Goal: Task Accomplishment & Management: Use online tool/utility

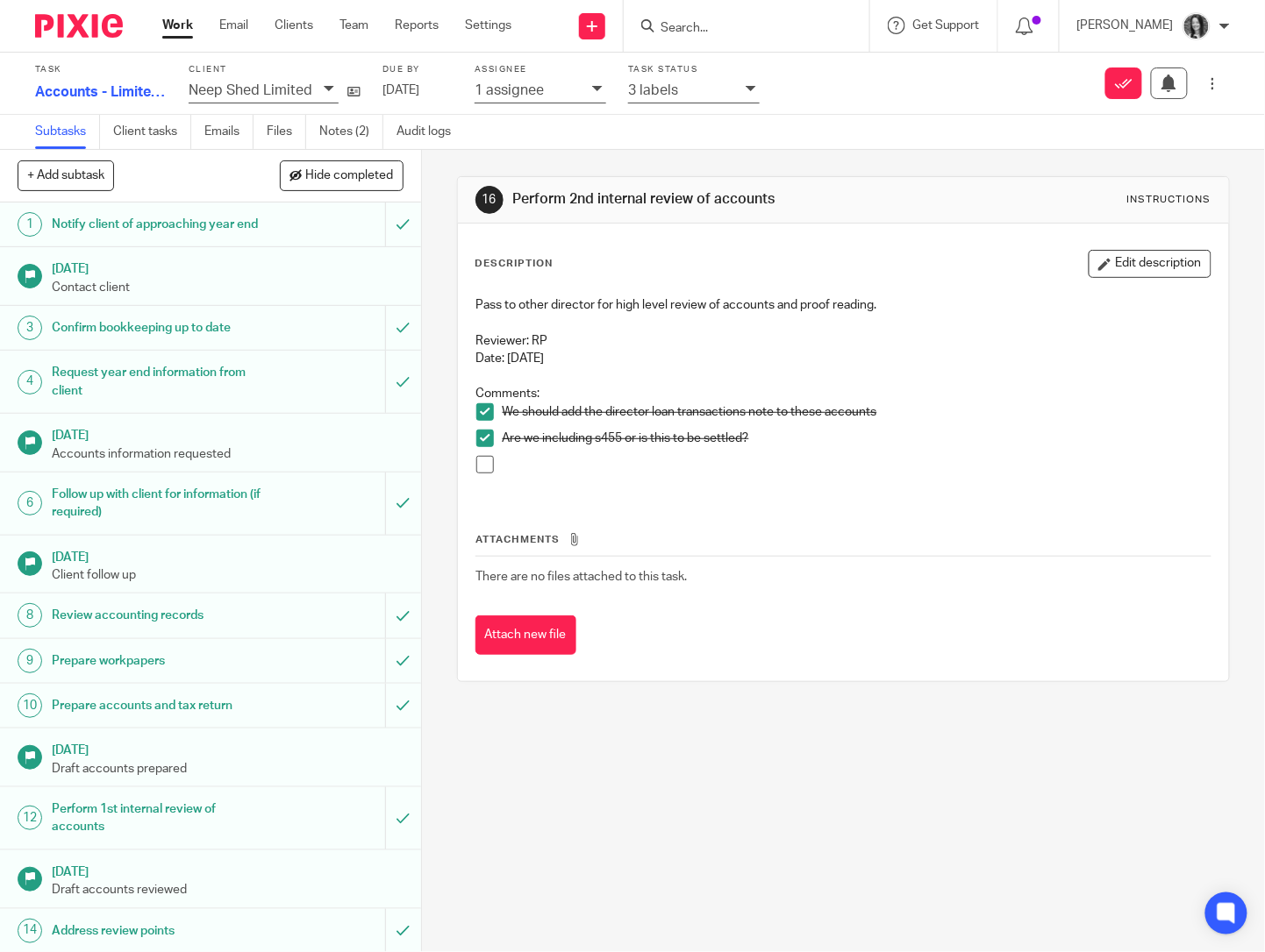
click at [718, 32] on input "Search" at bounding box center [737, 29] width 158 height 15
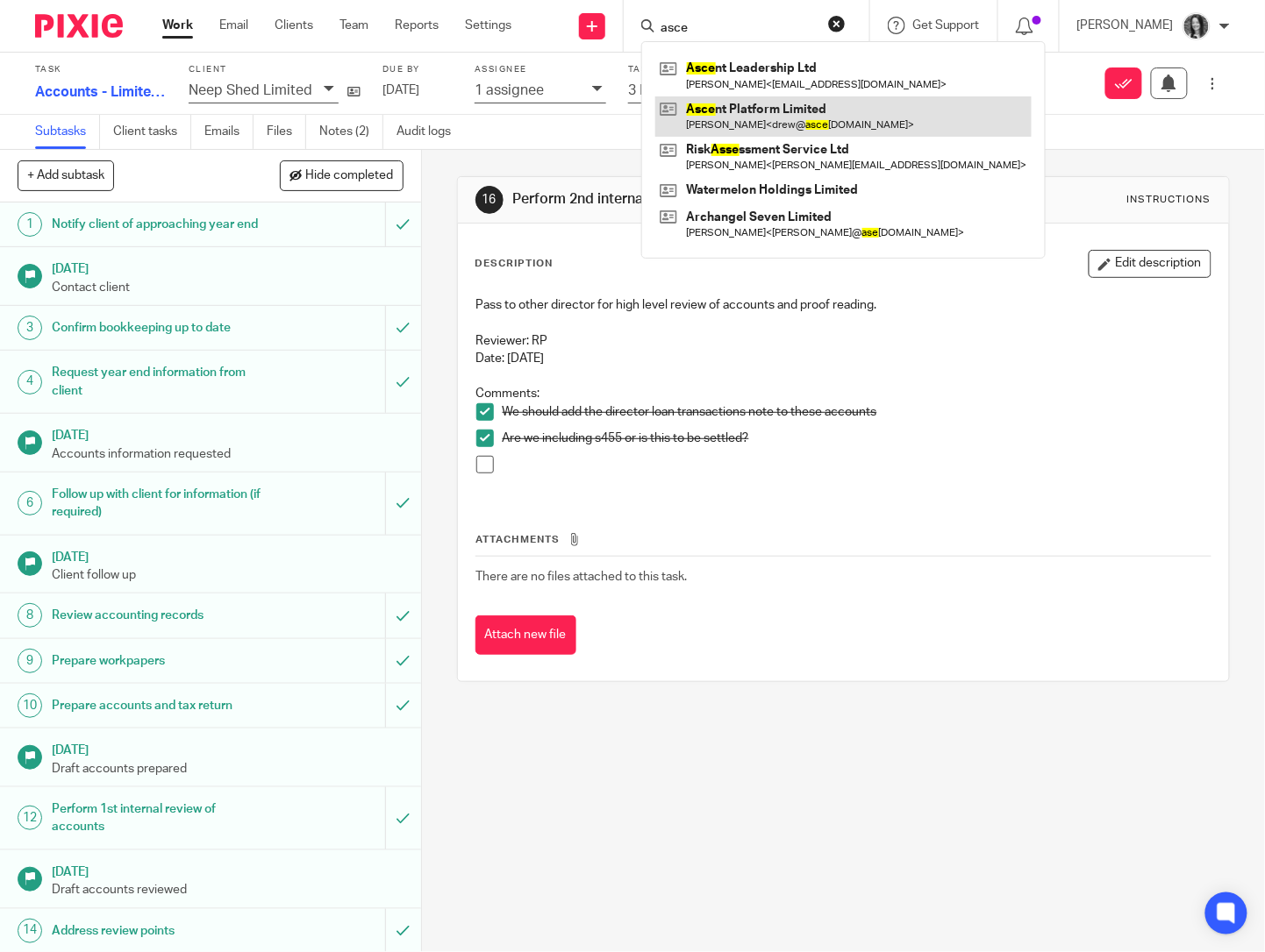
type input "asce"
click at [813, 104] on link at bounding box center [843, 116] width 376 height 40
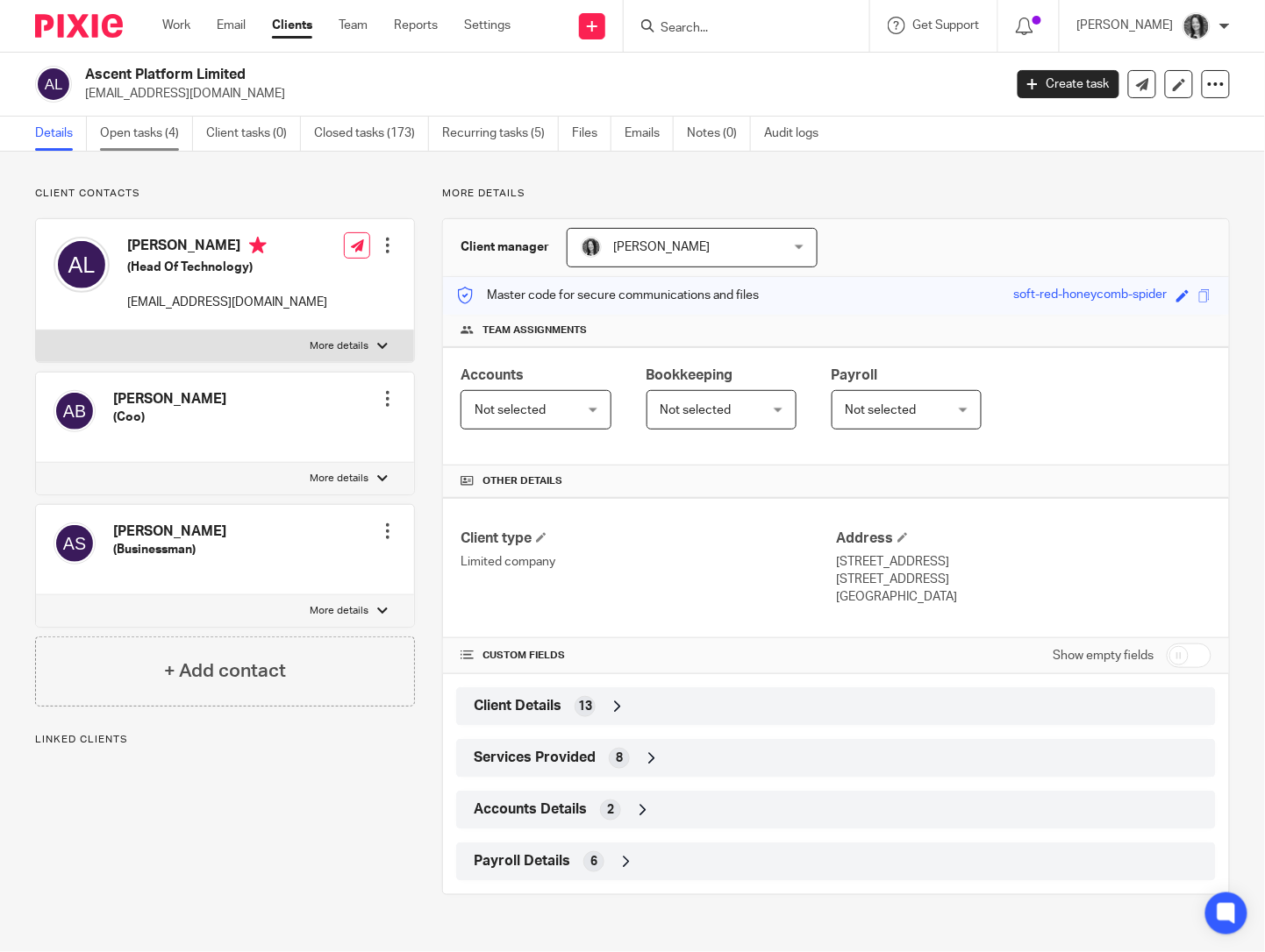
click at [157, 130] on link "Open tasks (4)" at bounding box center [146, 134] width 93 height 35
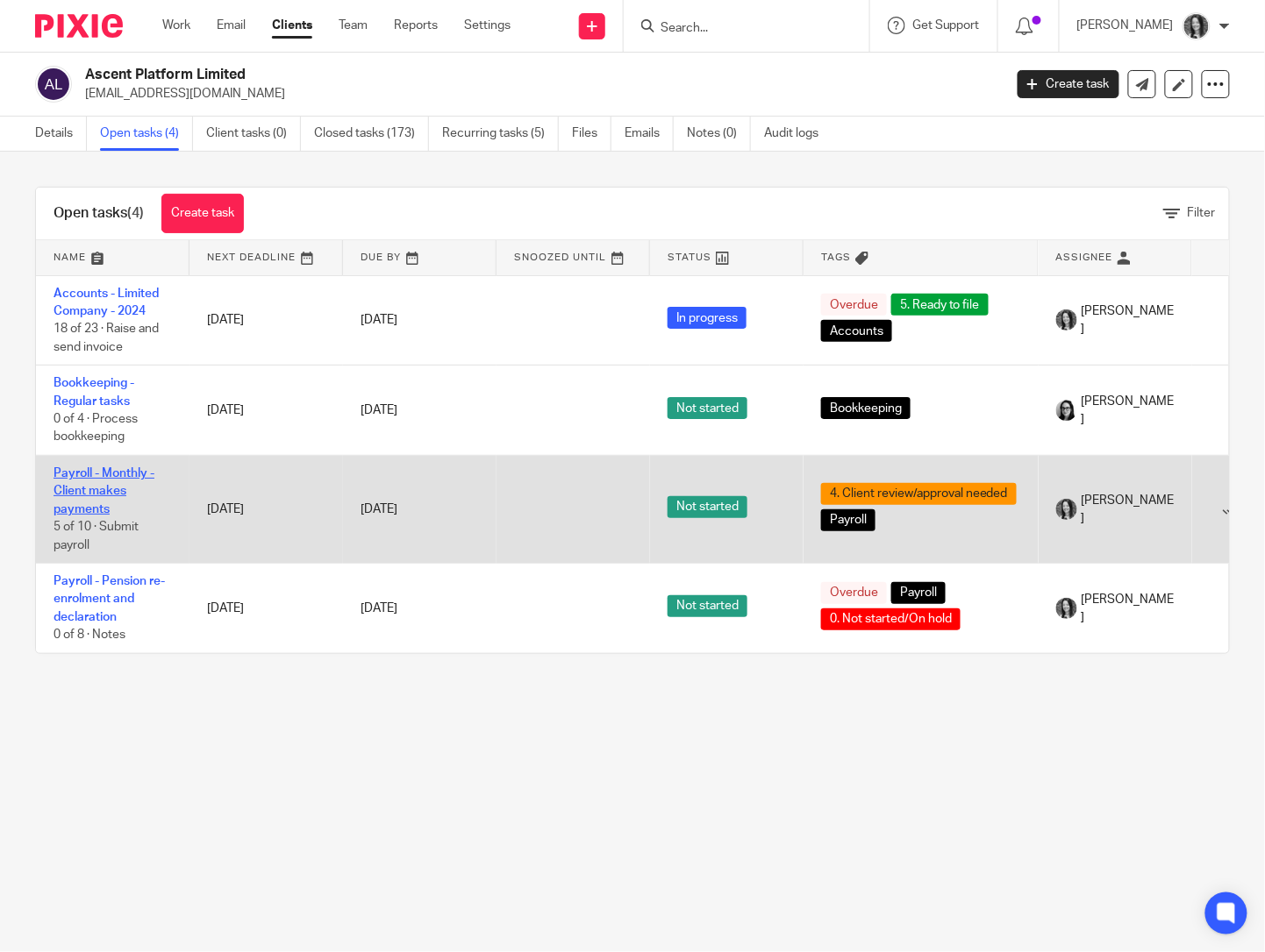
click at [104, 501] on link "Payroll - Monthly - Client makes payments" at bounding box center [104, 492] width 101 height 48
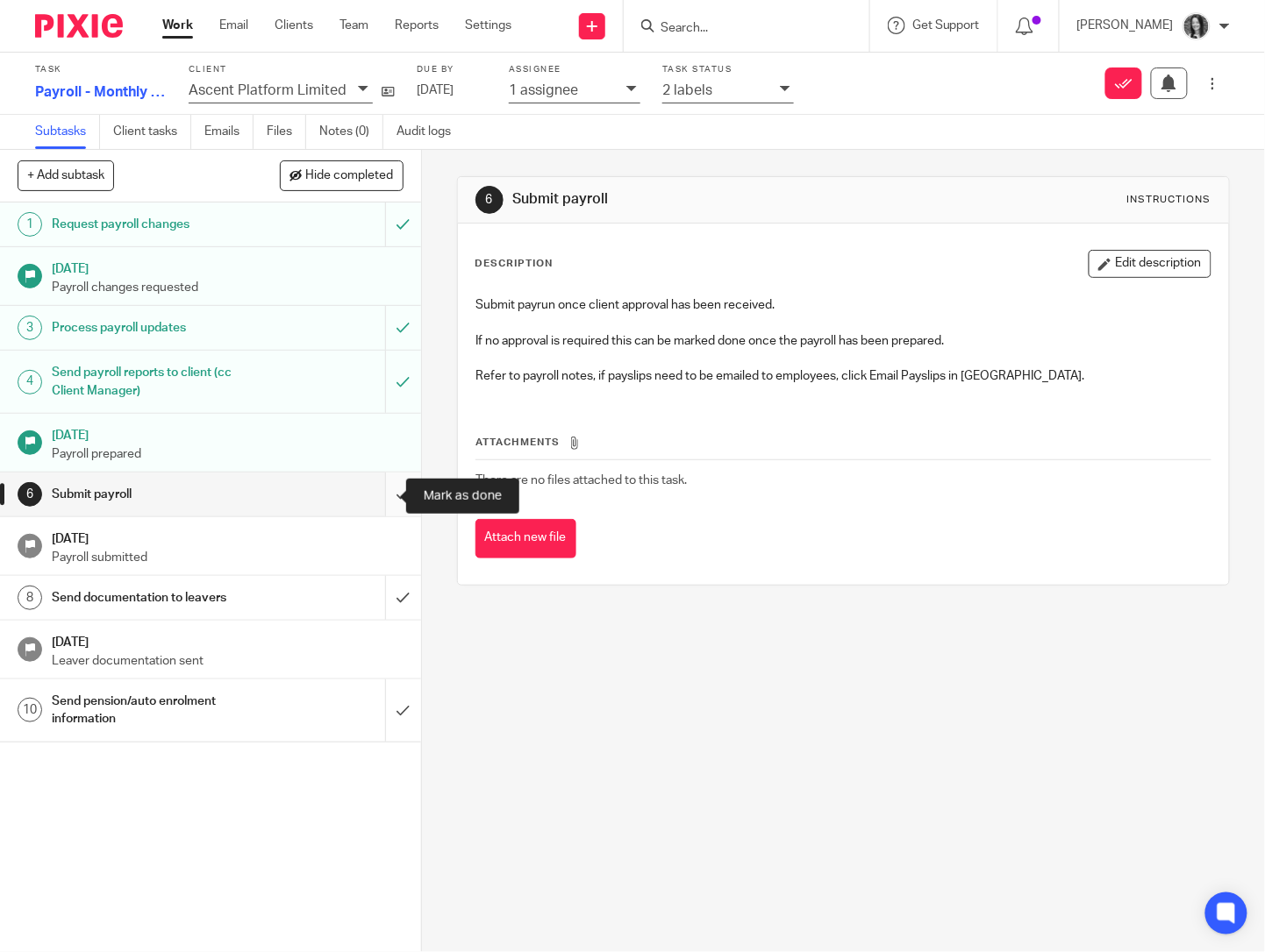
click at [368, 498] on input "submit" at bounding box center [210, 495] width 421 height 44
click at [123, 711] on h1 "Send pension/auto enrolment information" at bounding box center [157, 710] width 211 height 44
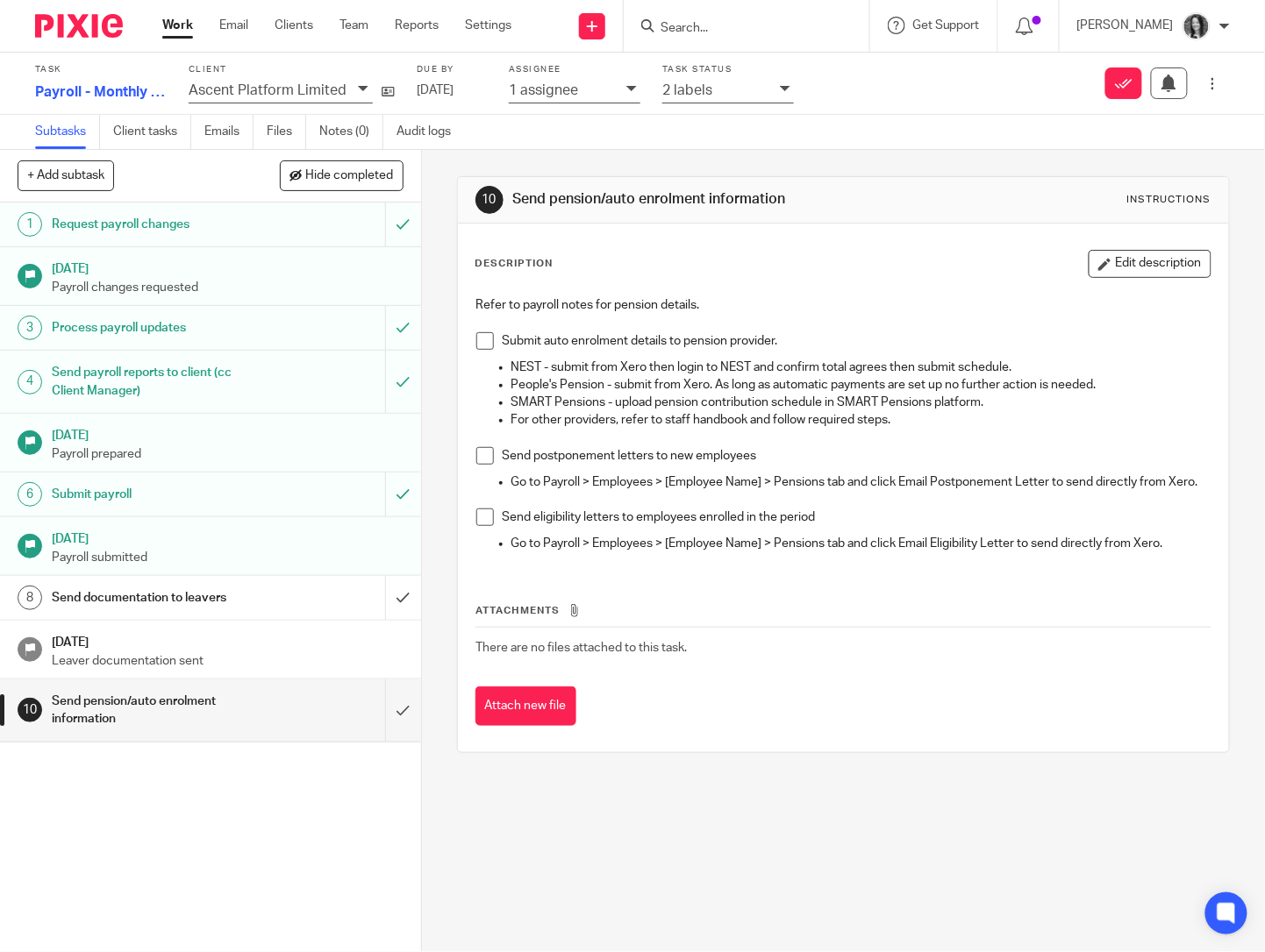
click at [132, 502] on h1 "Submit payroll" at bounding box center [157, 494] width 211 height 26
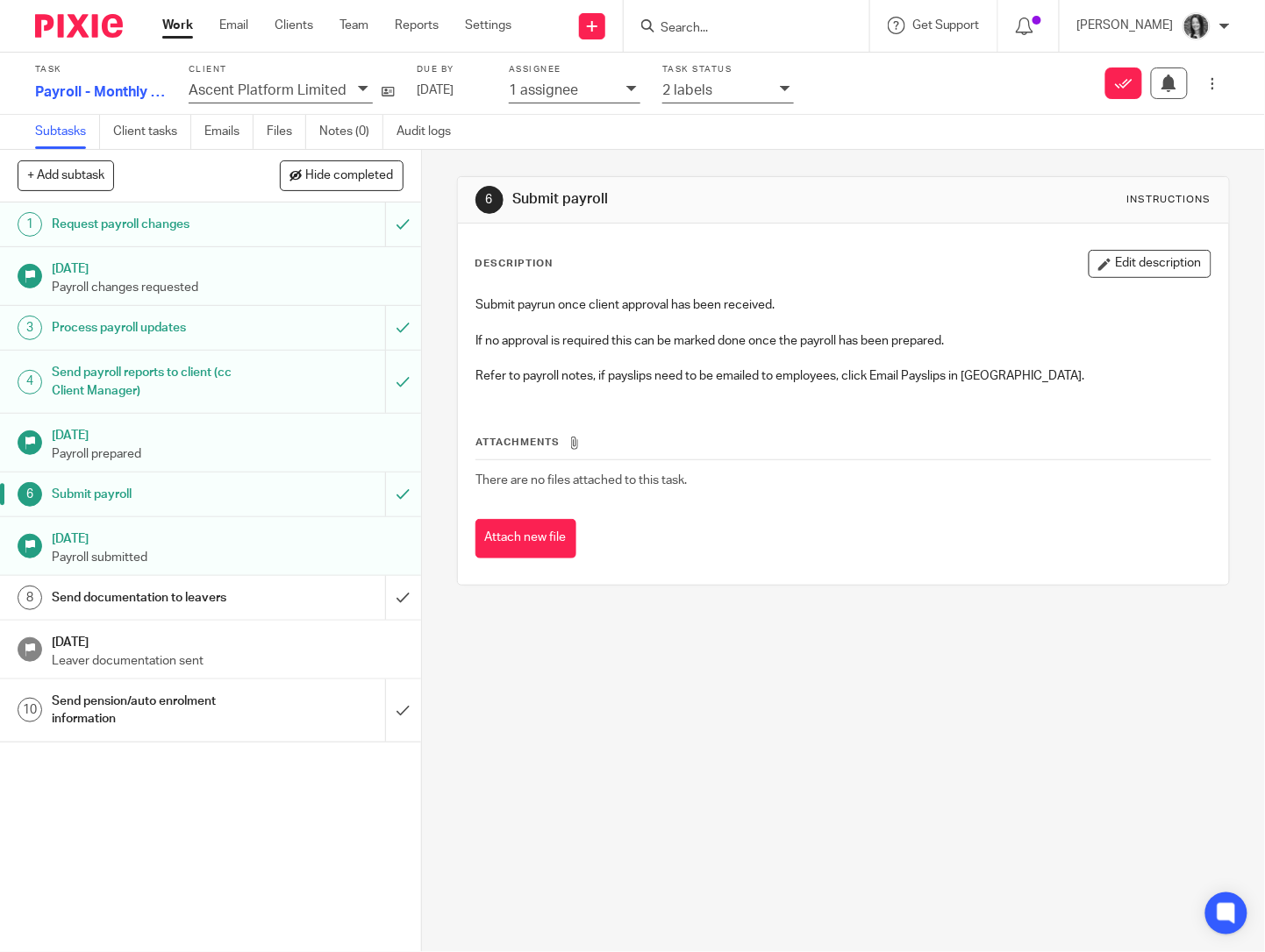
click at [203, 603] on h1 "Send documentation to leavers" at bounding box center [157, 598] width 211 height 26
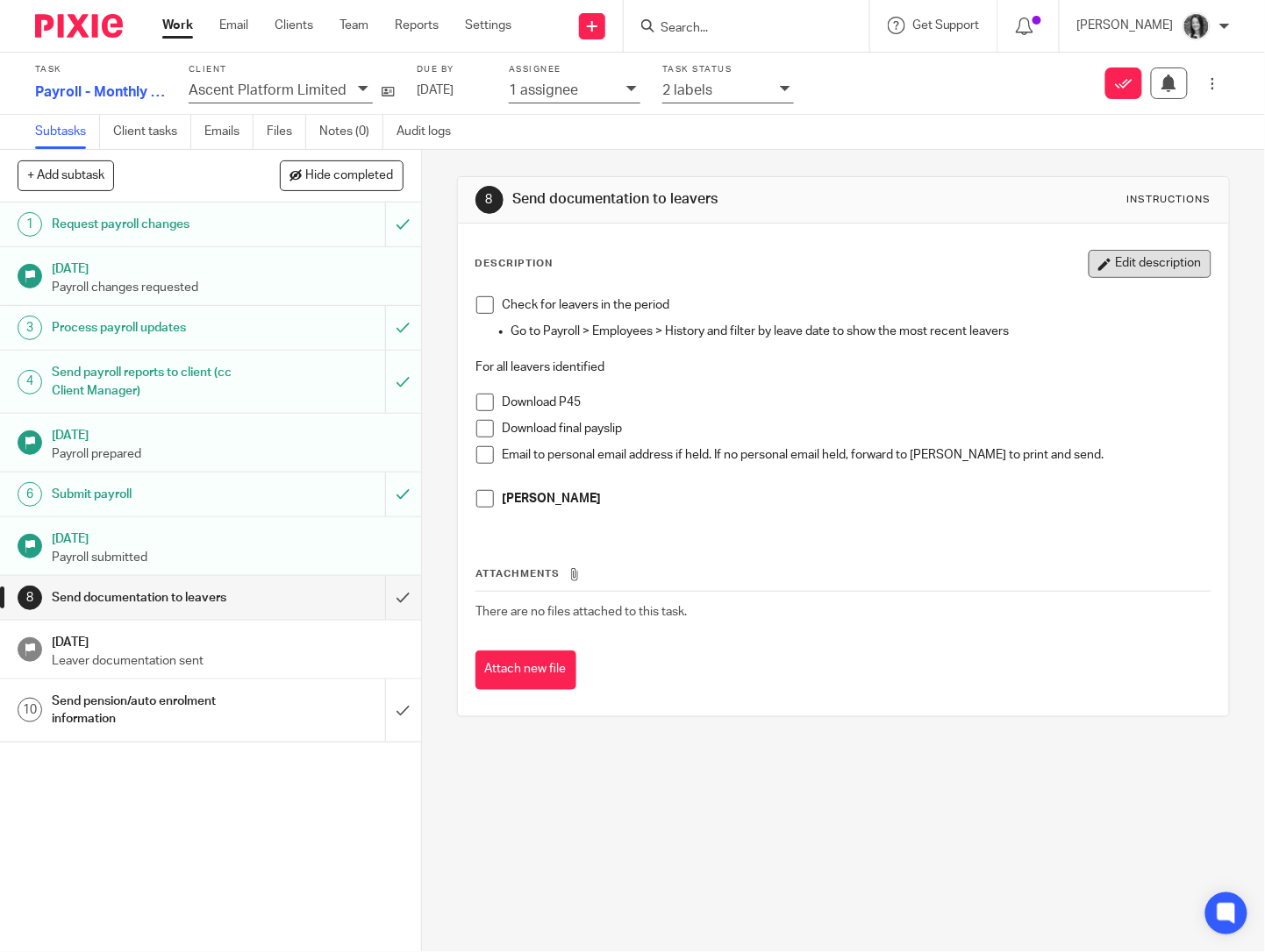
click at [1109, 275] on button "Edit description" at bounding box center [1150, 264] width 123 height 28
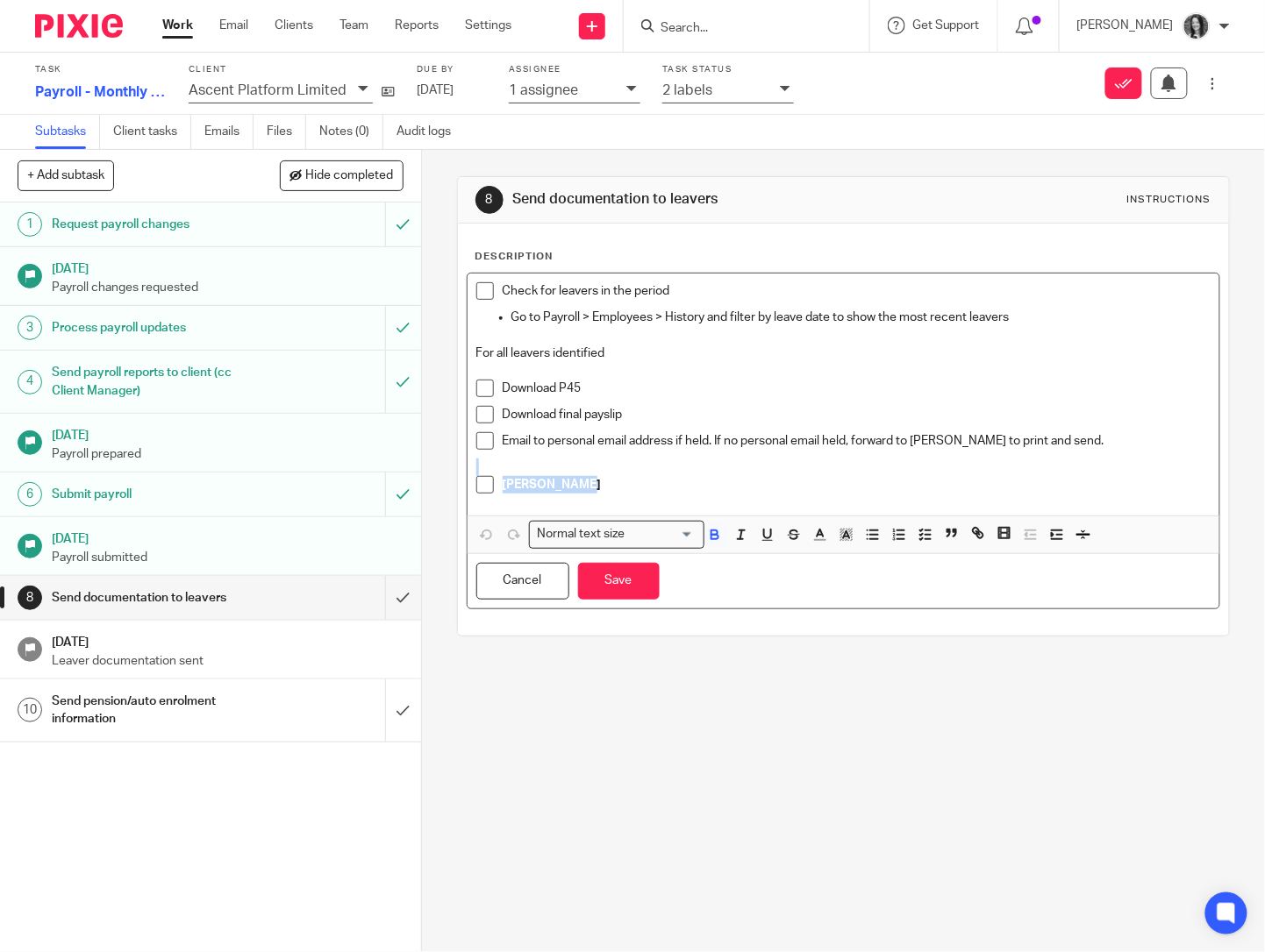
drag, startPoint x: 617, startPoint y: 494, endPoint x: 419, endPoint y: 476, distance: 198.8
click at [422, 476] on div "8 Send documentation to leavers Instructions Description Check for leavers in t…" at bounding box center [843, 552] width 843 height 803
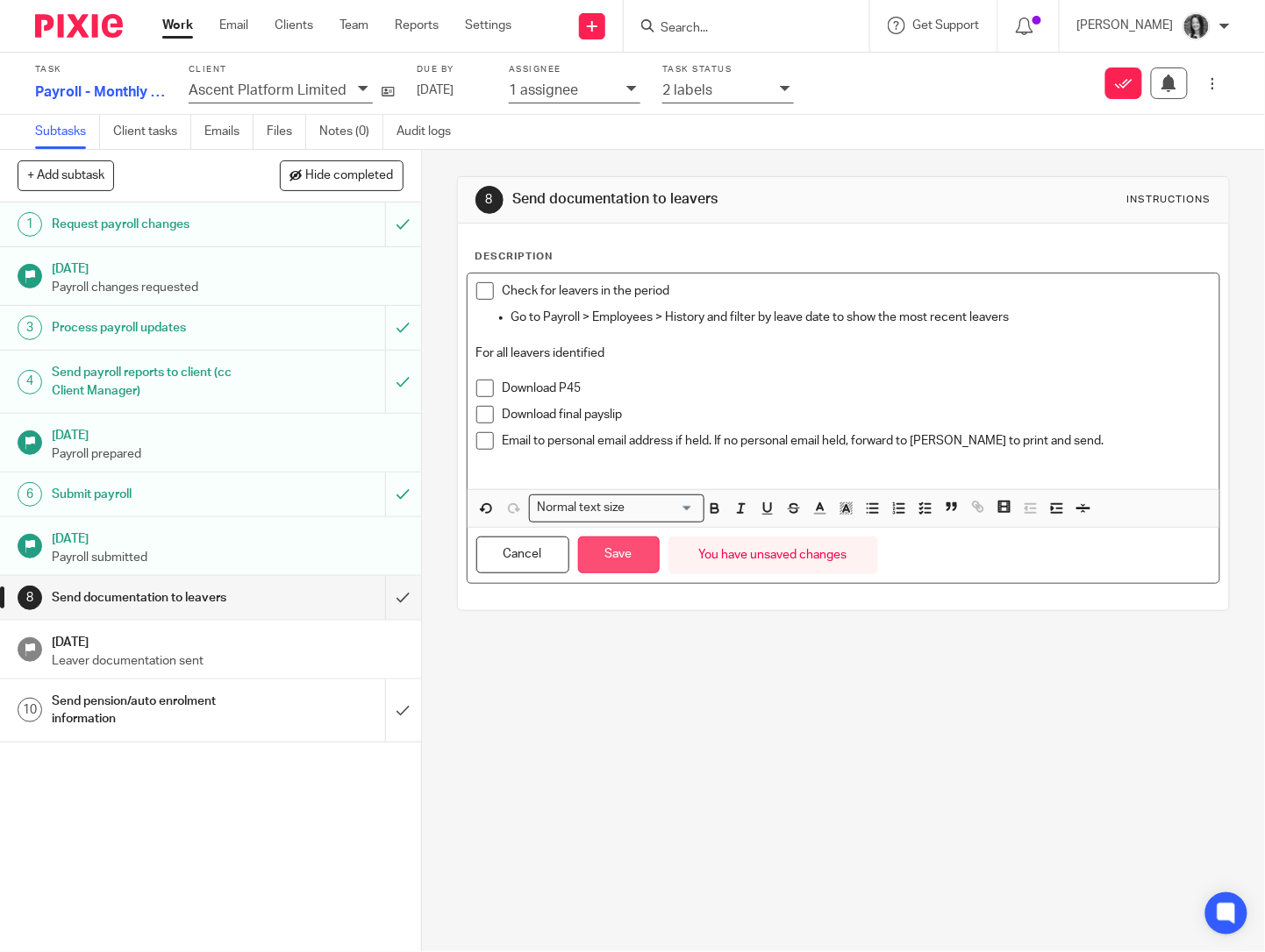
click at [631, 556] on button "Save" at bounding box center [618, 555] width 82 height 38
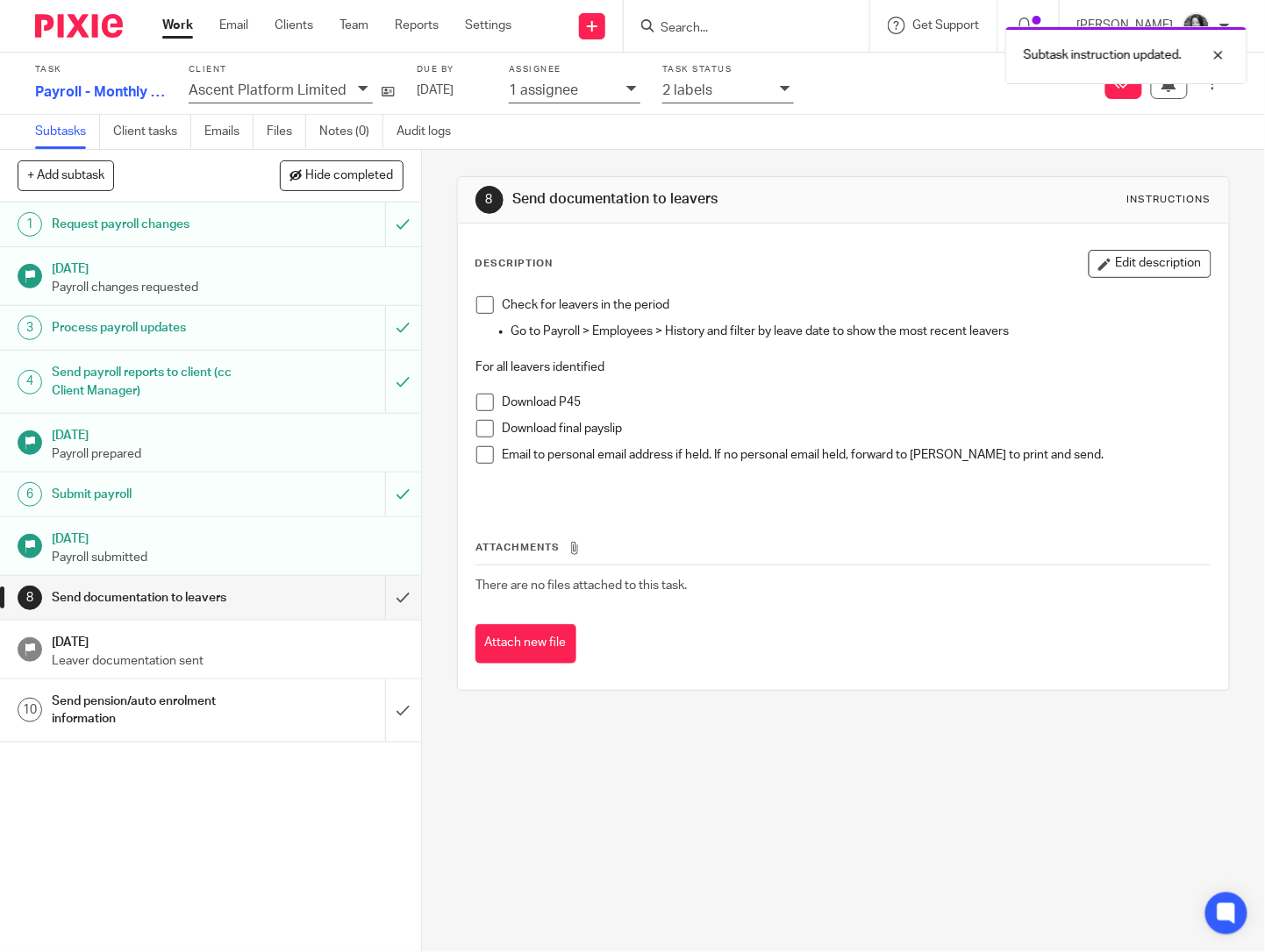
click at [154, 712] on h1 "Send pension/auto enrolment information" at bounding box center [157, 710] width 211 height 44
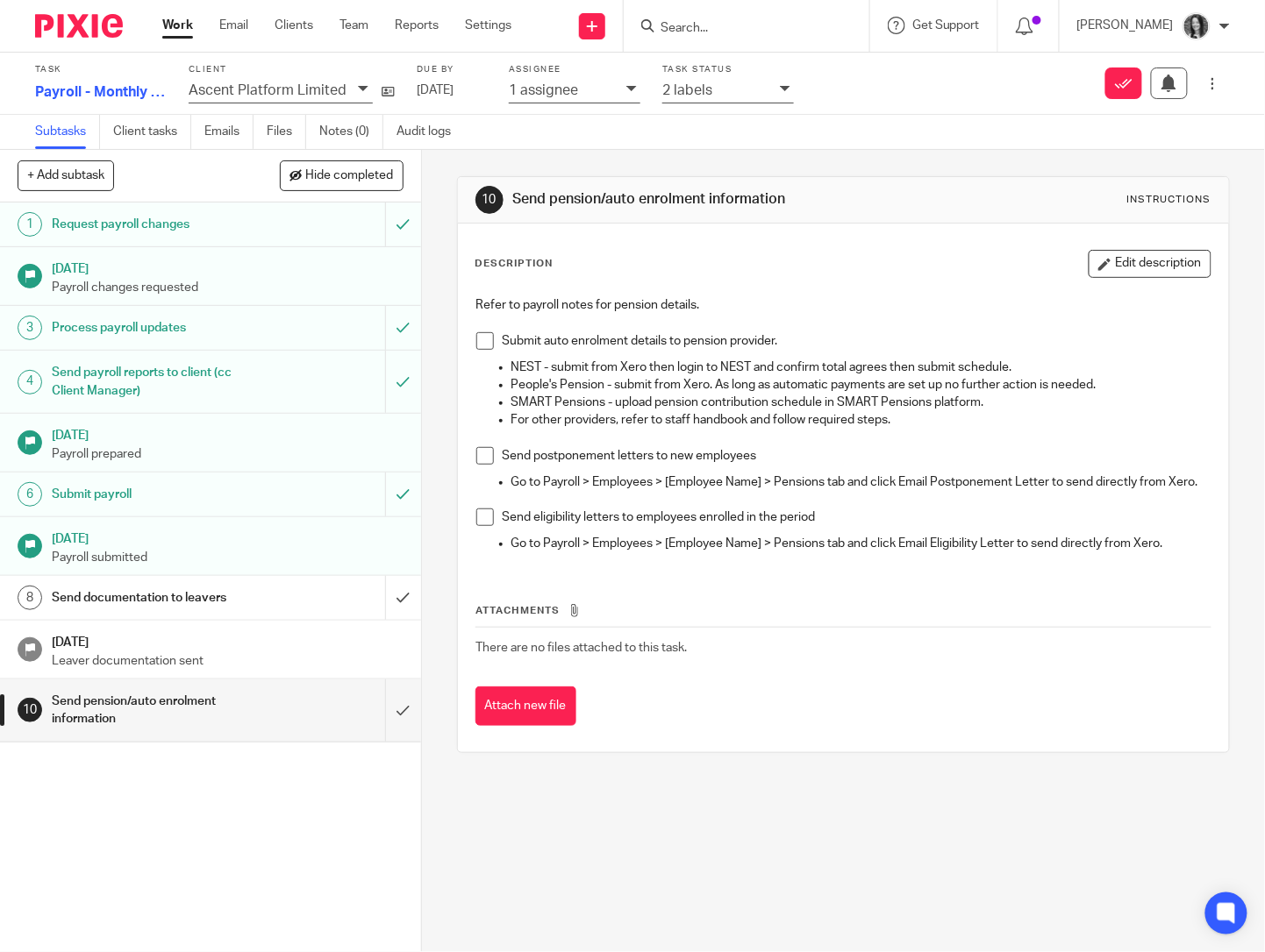
click at [160, 583] on link "8 Send documentation to leavers" at bounding box center [193, 599] width 385 height 44
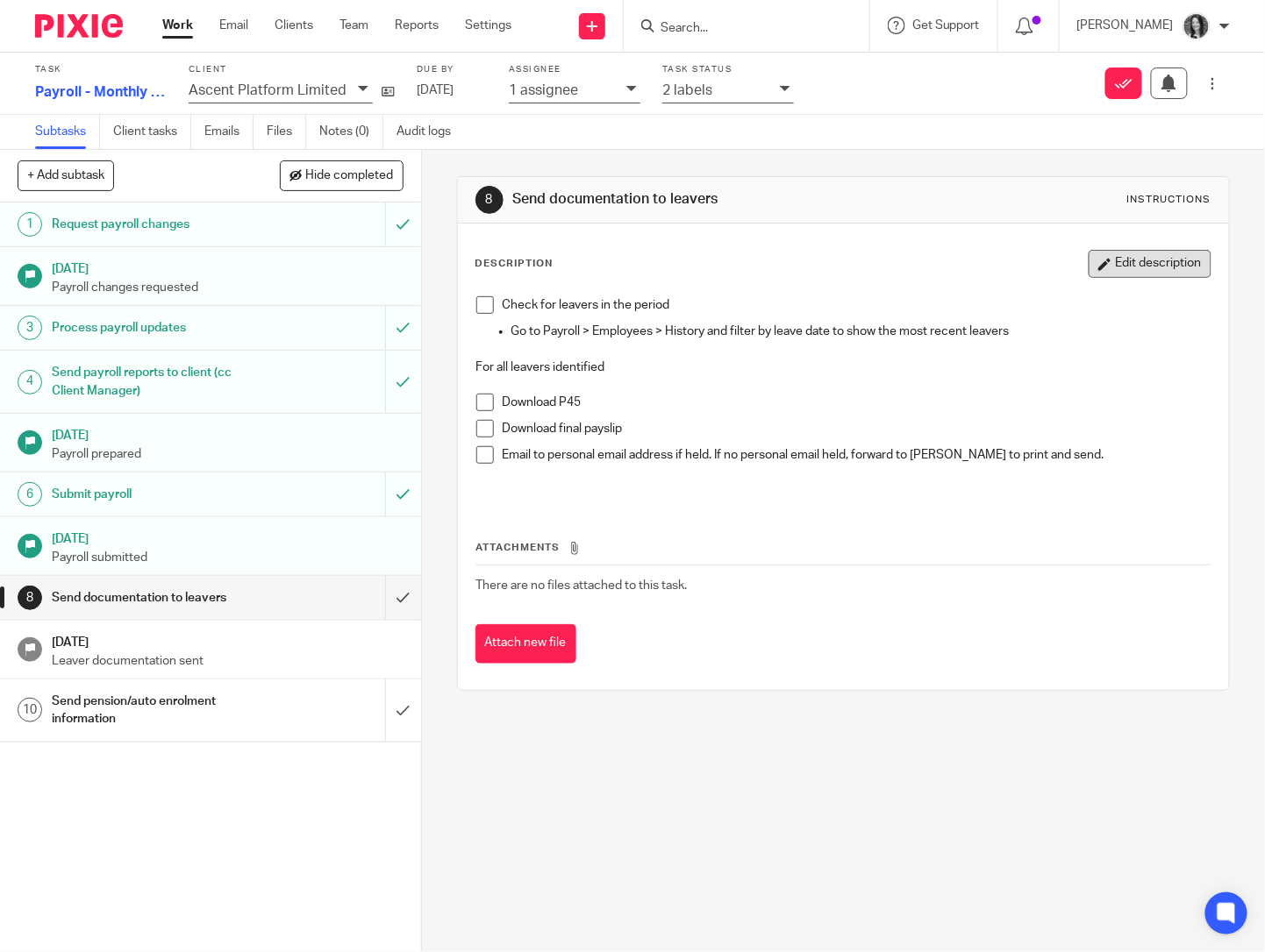
click at [1154, 258] on button "Edit description" at bounding box center [1150, 264] width 123 height 28
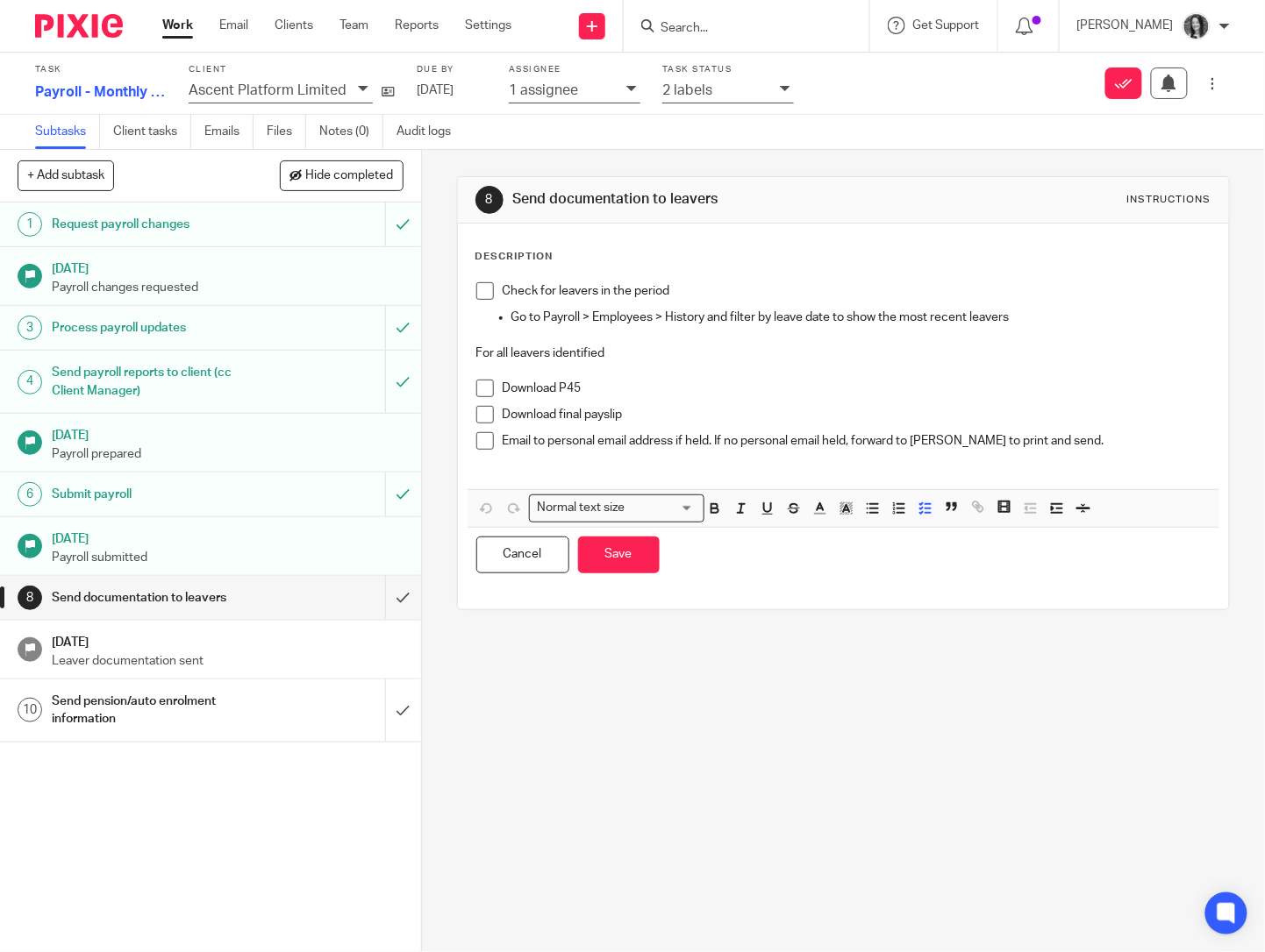
click at [649, 475] on p at bounding box center [843, 468] width 735 height 17
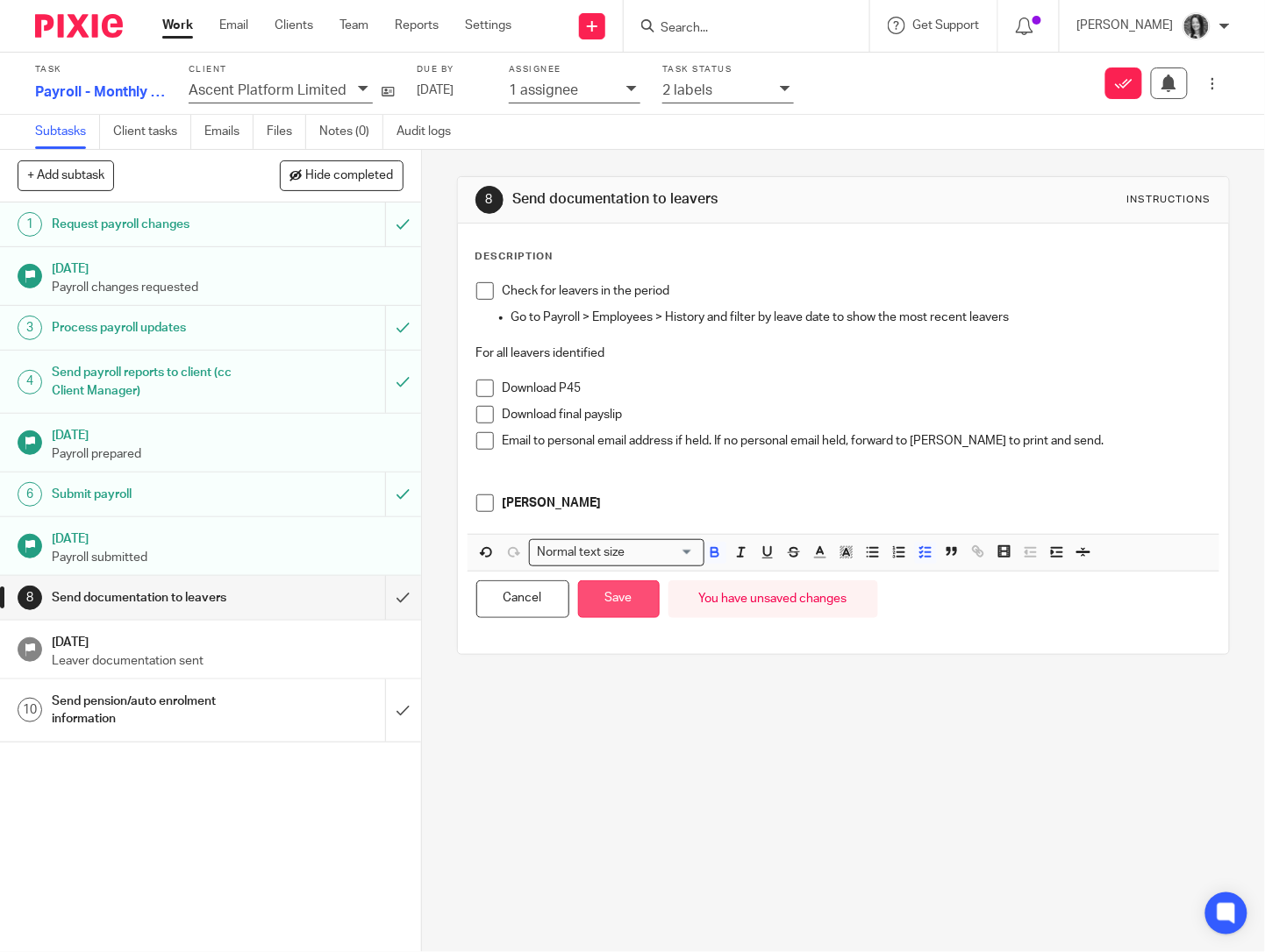
click at [626, 610] on button "Save" at bounding box center [618, 599] width 82 height 38
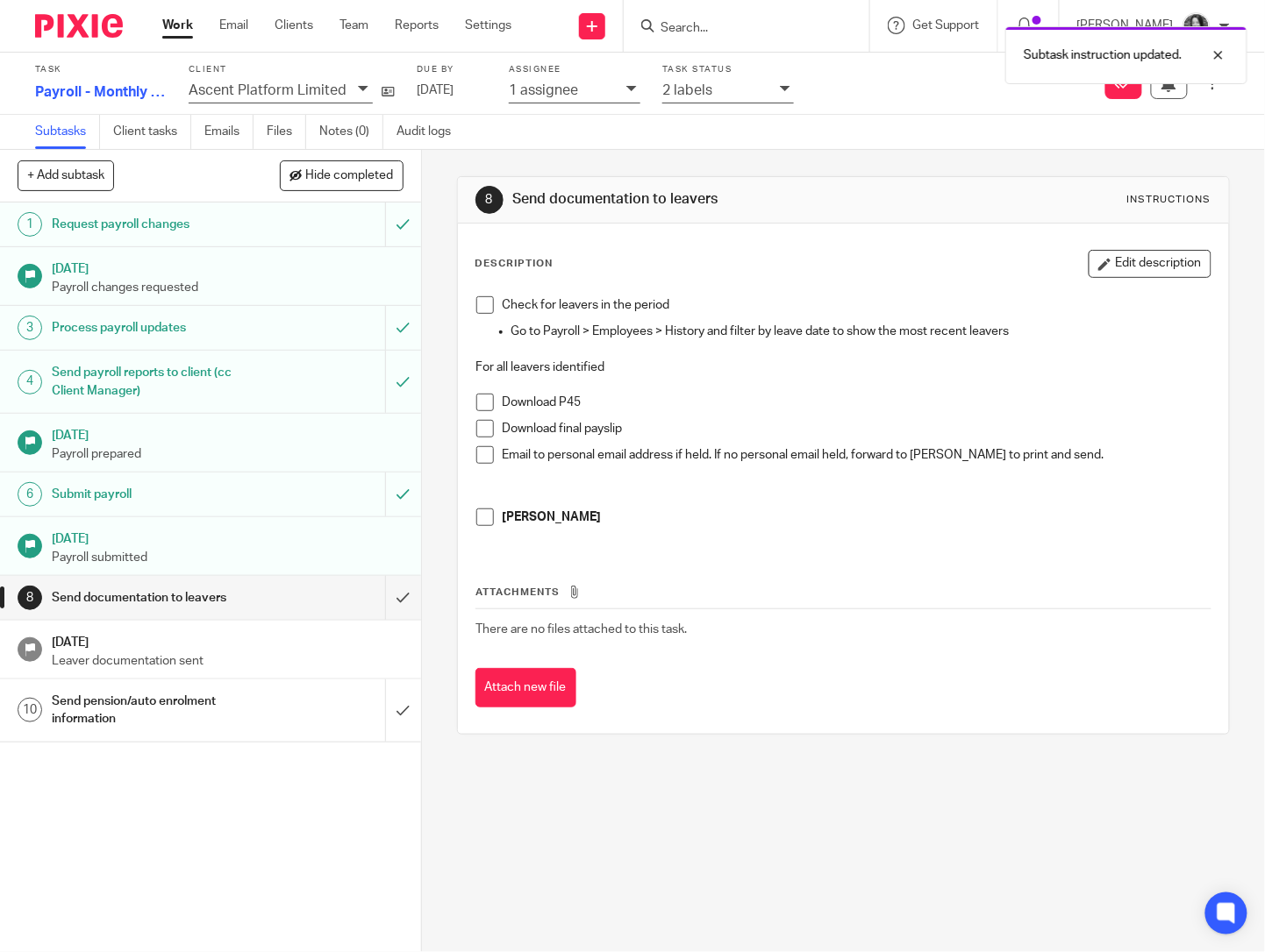
click at [736, 97] on div "2 labels" at bounding box center [716, 90] width 109 height 20
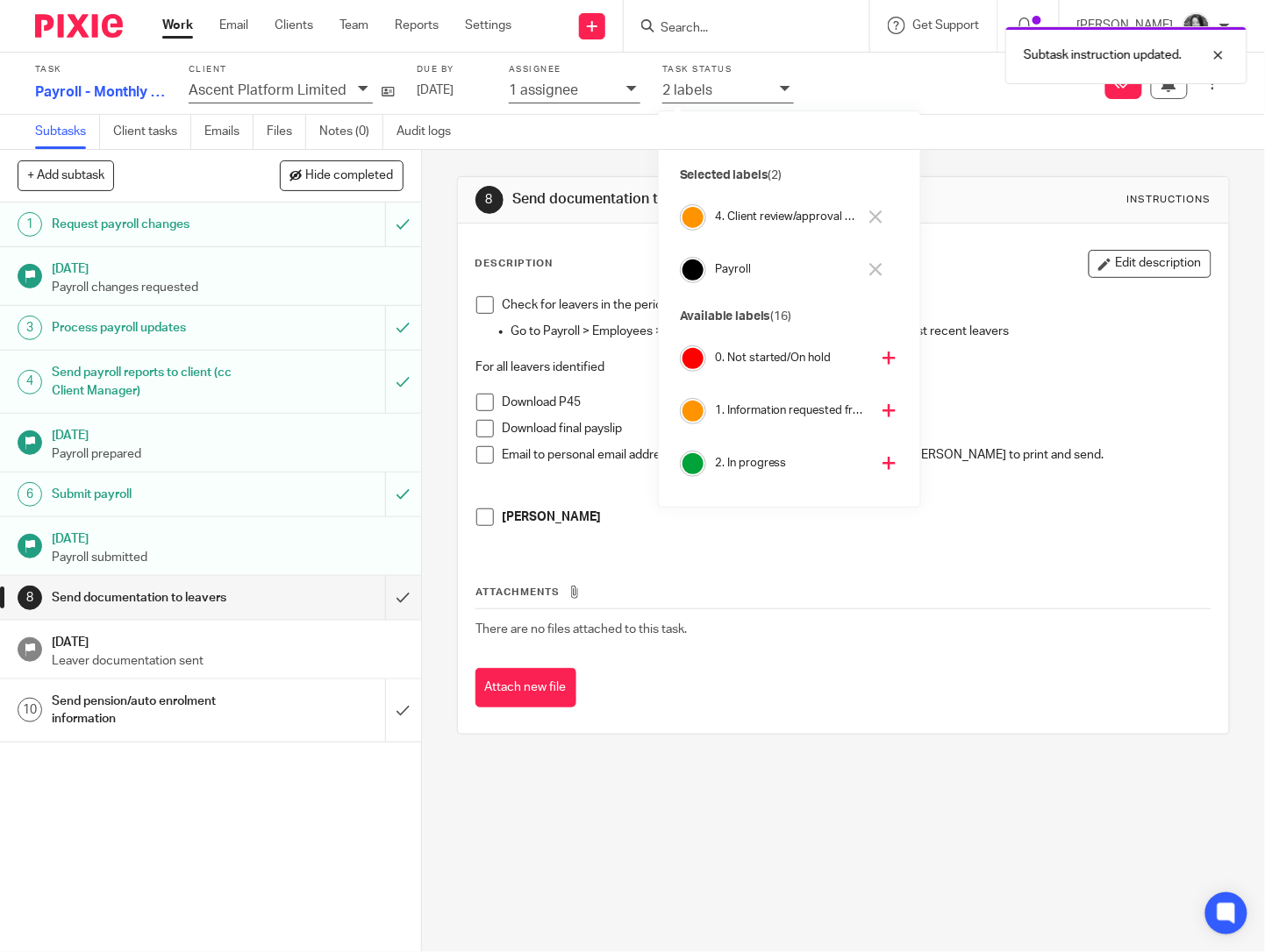
click at [751, 463] on h4 "2. In progress" at bounding box center [792, 463] width 154 height 16
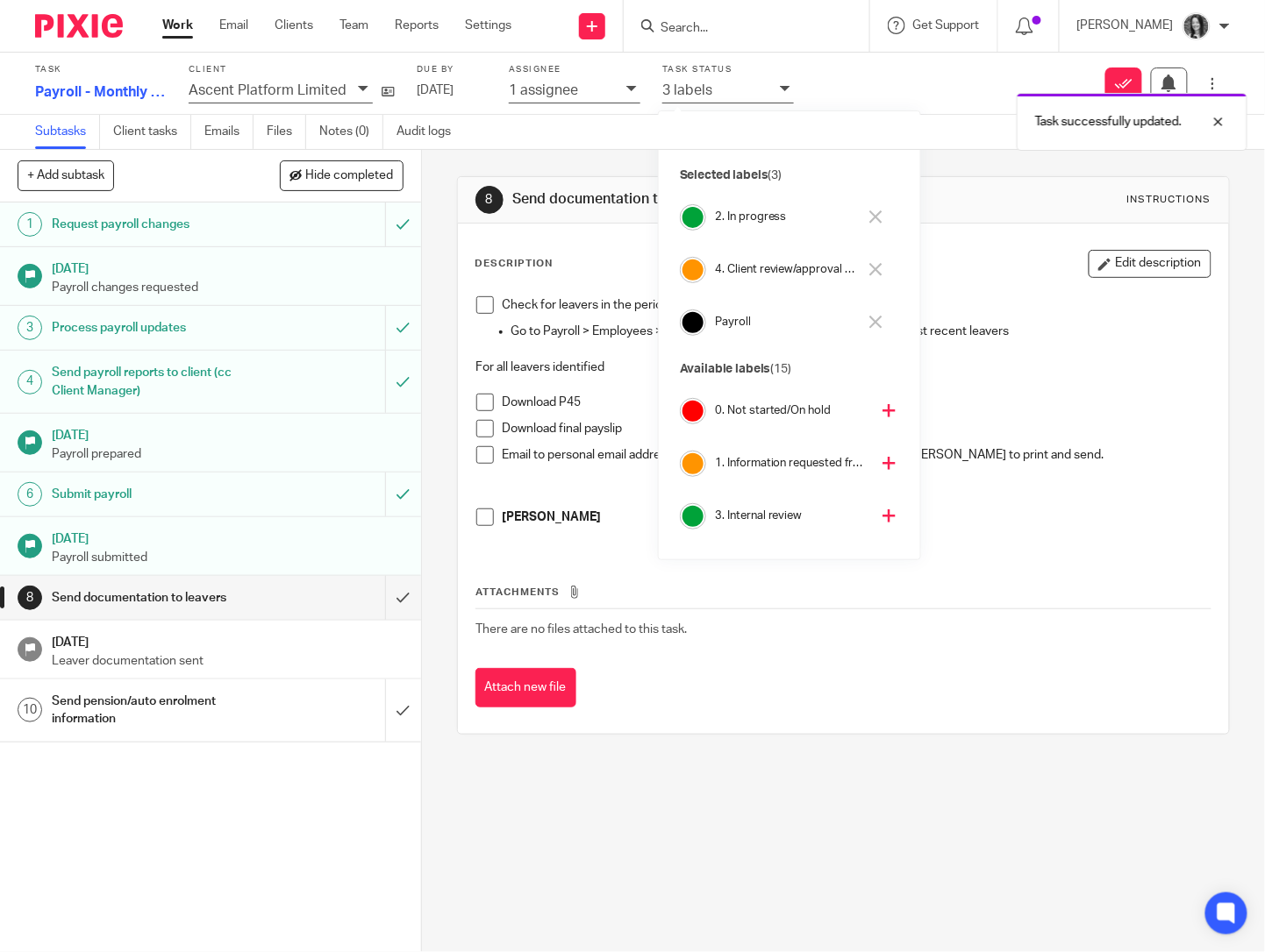
click at [739, 271] on h4 "4. Client review/approval needed" at bounding box center [787, 270] width 142 height 16
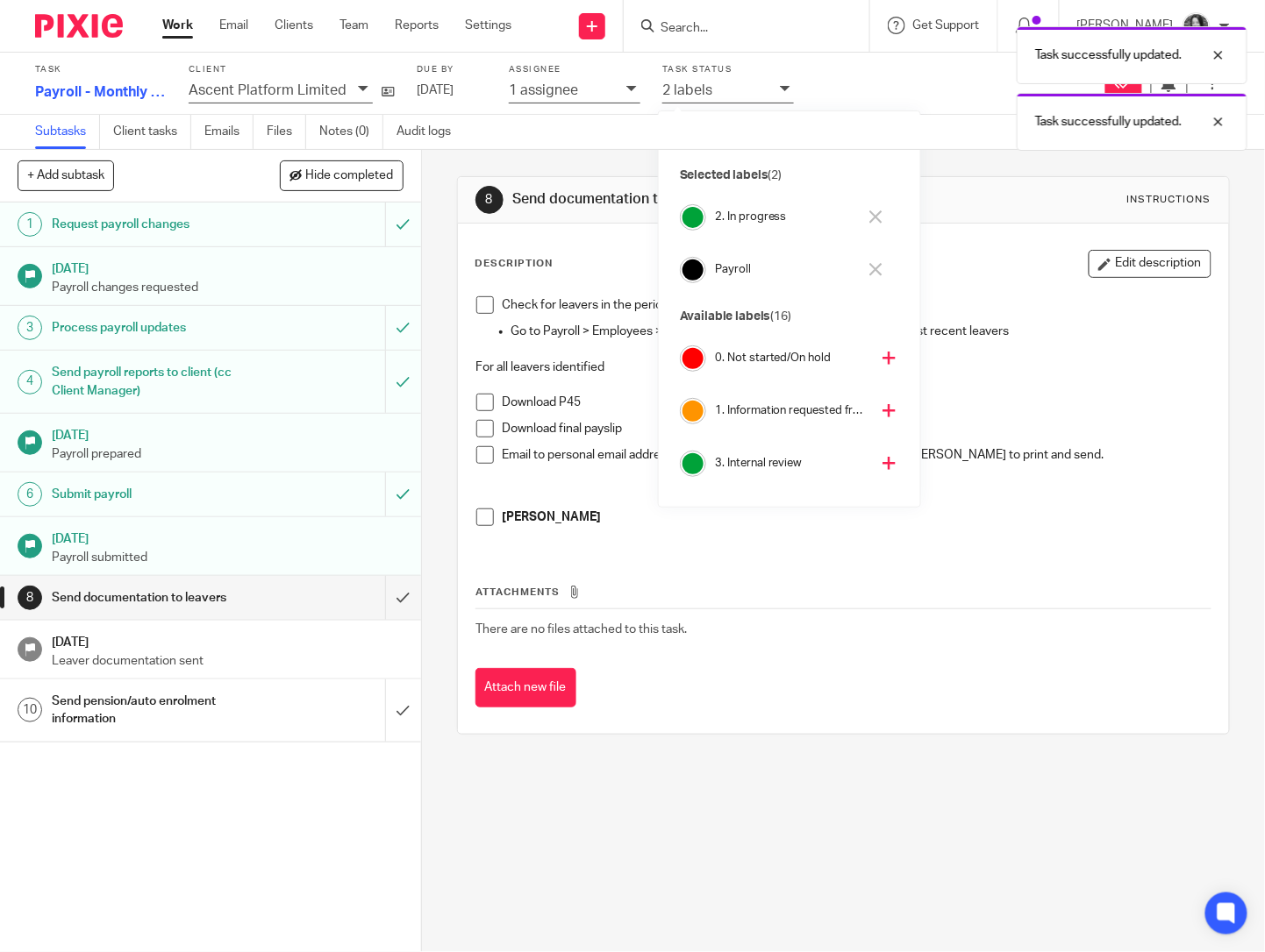
click at [543, 84] on p "1 assignee" at bounding box center [543, 90] width 69 height 15
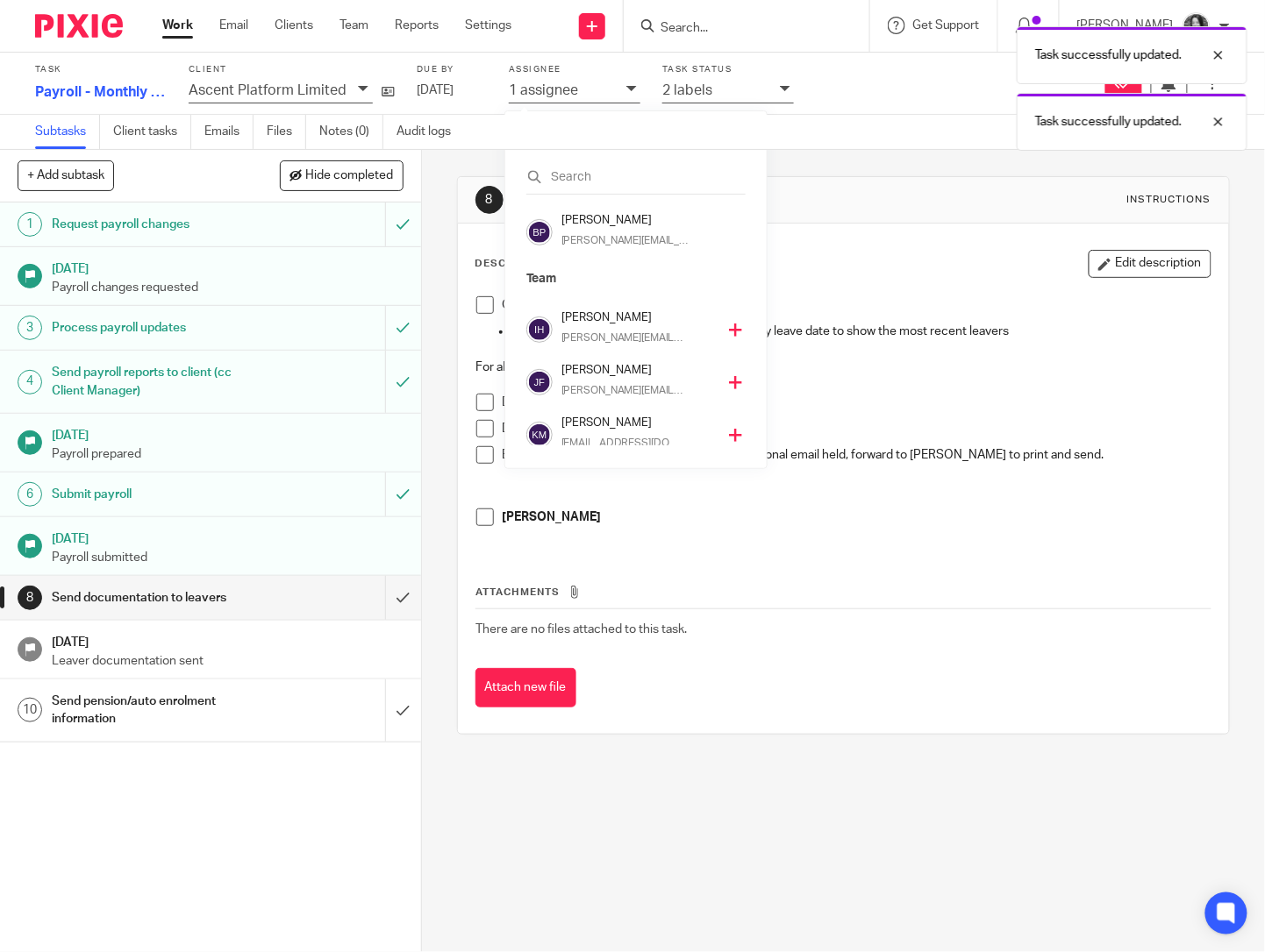
scroll to position [149, 0]
click at [627, 425] on h4 "Kirsty Matthews" at bounding box center [638, 422] width 154 height 16
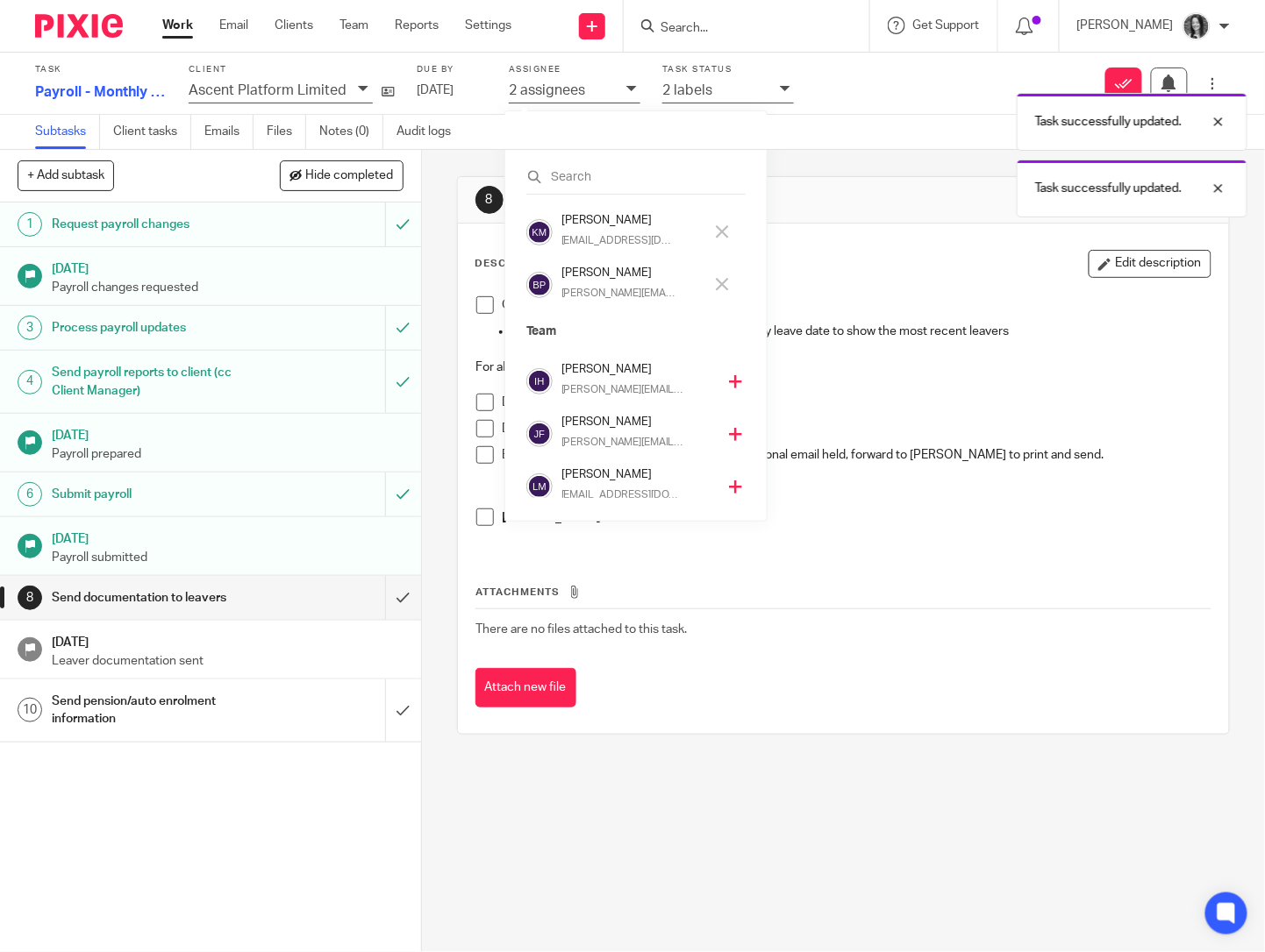
click at [587, 274] on h4 "[PERSON_NAME]" at bounding box center [632, 272] width 142 height 16
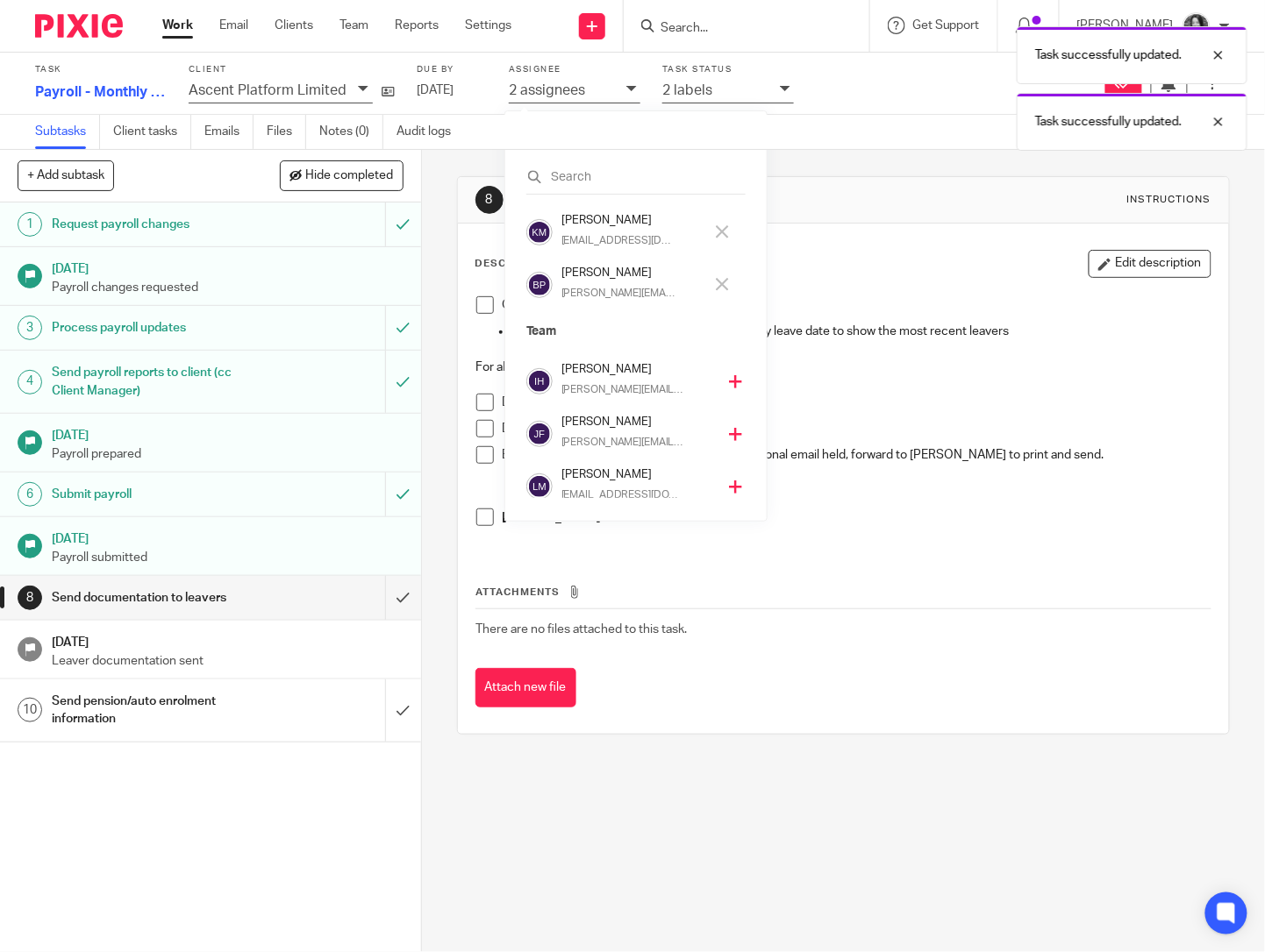
scroll to position [202, 0]
